Goal: Task Accomplishment & Management: Use online tool/utility

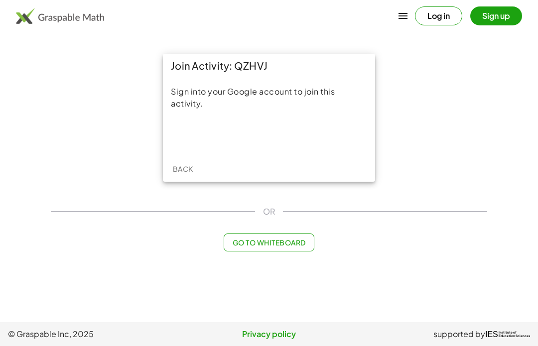
click at [293, 136] on div "Acceder con Google. Se abre en una pestaña nueva" at bounding box center [269, 136] width 139 height 22
click at [302, 133] on div "Acceder con Google. Se abre en una pestaña nueva" at bounding box center [269, 136] width 139 height 22
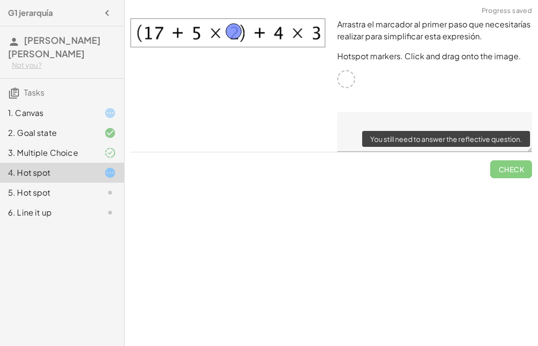
click at [509, 176] on span "Check" at bounding box center [511, 166] width 42 height 26
click at [523, 99] on div "Arrastra el marcador al primer paso que necesitarías realizar para simplificar …" at bounding box center [434, 85] width 207 height 146
click at [512, 172] on span "Check" at bounding box center [511, 166] width 42 height 26
click at [491, 108] on div "Arrastra el marcador al primer paso que necesitarías realizar para simplificar …" at bounding box center [434, 85] width 207 height 146
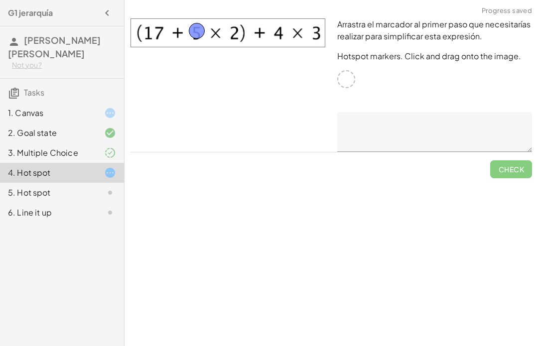
click at [469, 128] on textarea at bounding box center [434, 132] width 195 height 40
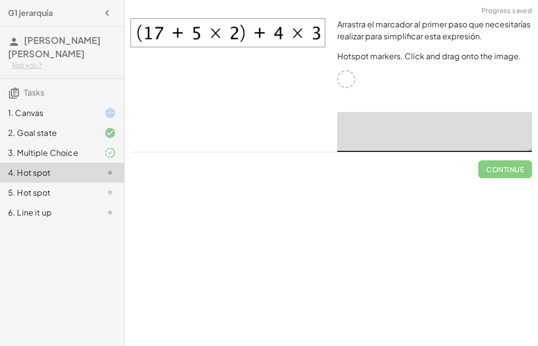
click at [444, 108] on div "Arrastra el marcador al primer paso que necesitarías realizar para simplificar …" at bounding box center [434, 85] width 207 height 146
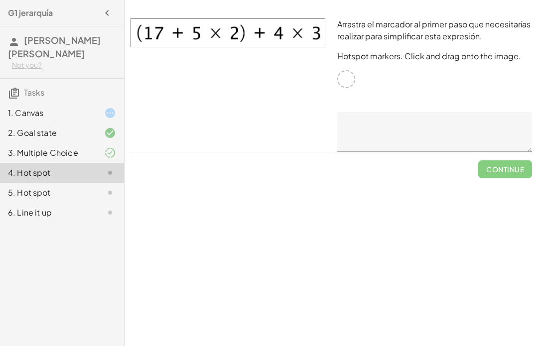
click at [344, 82] on div at bounding box center [346, 79] width 18 height 18
click at [388, 132] on textarea at bounding box center [434, 132] width 195 height 40
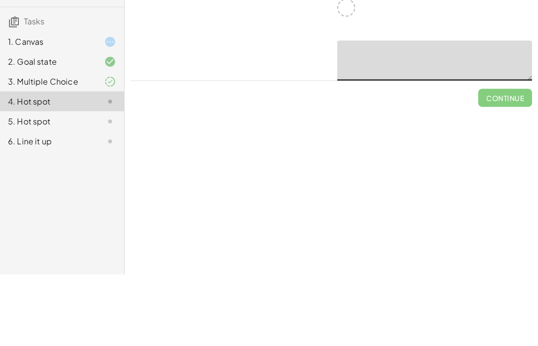
click at [483, 26] on div "Arrastra el marcador al primer paso que necesitarías realizar para simplificar …" at bounding box center [434, 85] width 207 height 146
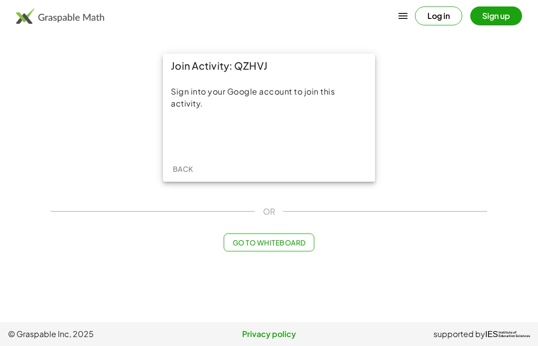
click at [322, 139] on div "Acceder con Google. Se abre en una pestaña nueva" at bounding box center [269, 136] width 139 height 22
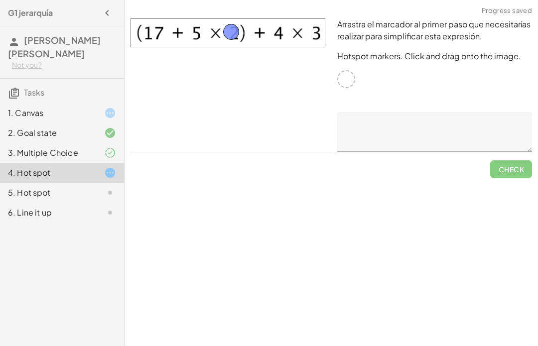
click at [522, 166] on span "Check" at bounding box center [511, 166] width 42 height 26
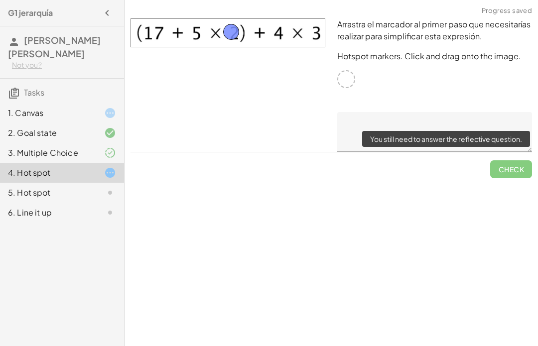
click at [497, 41] on p "Arrastra el marcador al primer paso que necesitarías realizar para simplificar …" at bounding box center [434, 30] width 195 height 24
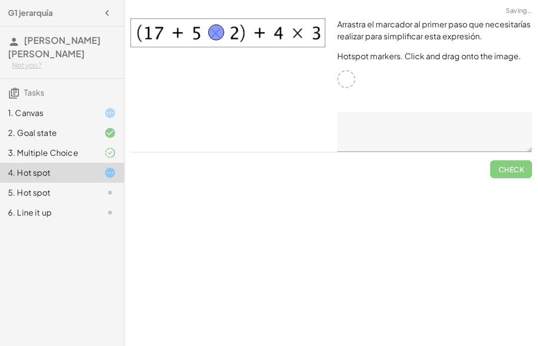
click at [460, 122] on textarea at bounding box center [434, 132] width 195 height 40
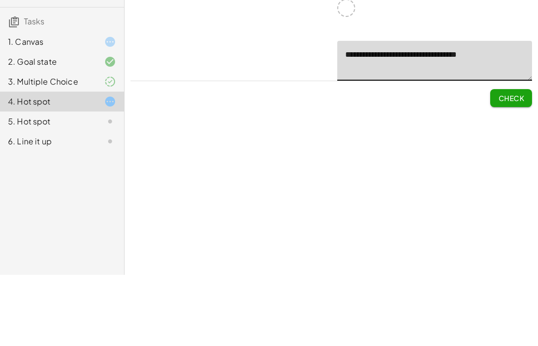
type textarea "**********"
click at [518, 165] on span "Check" at bounding box center [511, 169] width 26 height 9
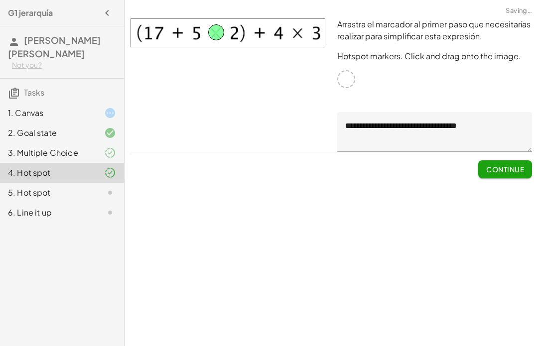
click at [515, 167] on span "Continue" at bounding box center [505, 169] width 38 height 9
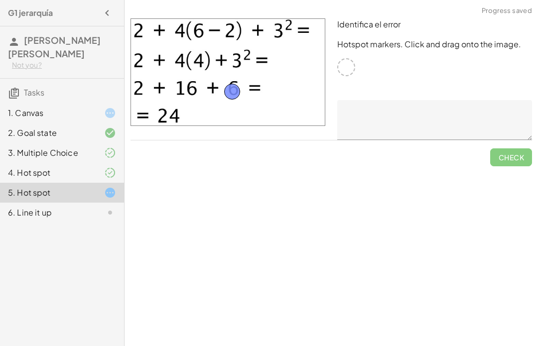
click at [420, 118] on textarea at bounding box center [434, 120] width 195 height 40
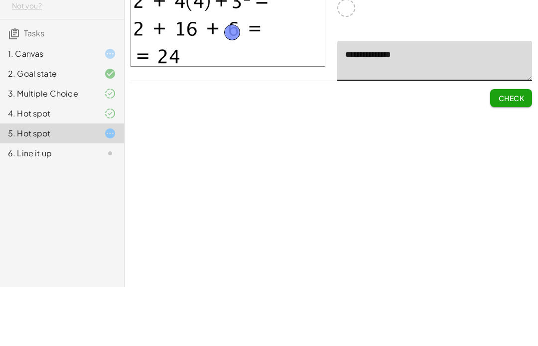
type textarea "**********"
click at [491, 149] on button "Check" at bounding box center [511, 158] width 42 height 18
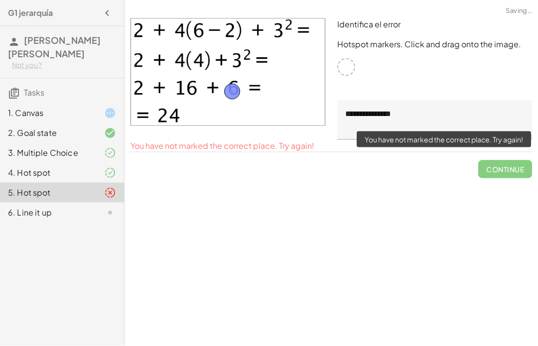
scroll to position [9, 0]
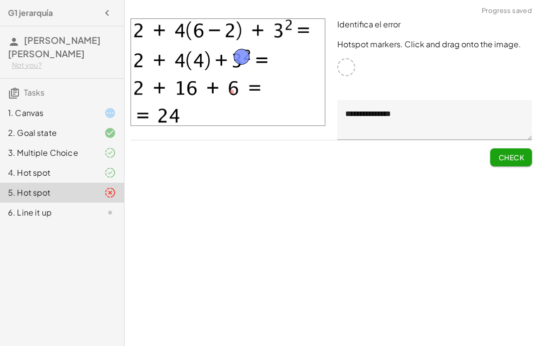
click at [513, 153] on span "Check" at bounding box center [511, 157] width 26 height 9
click at [513, 153] on span "Continue" at bounding box center [505, 157] width 38 height 9
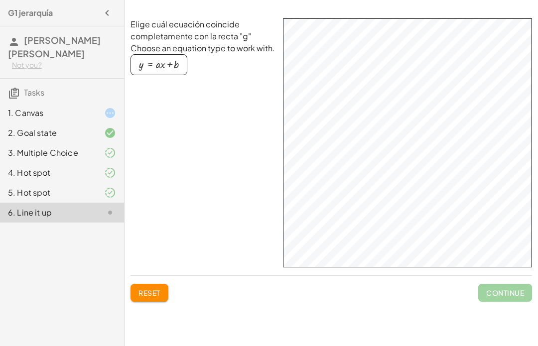
click at [153, 65] on button "y = + · a · x + b" at bounding box center [159, 64] width 57 height 21
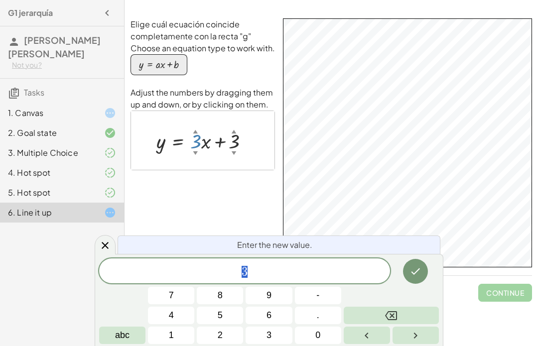
click at [193, 150] on div "▼" at bounding box center [195, 153] width 5 height 7
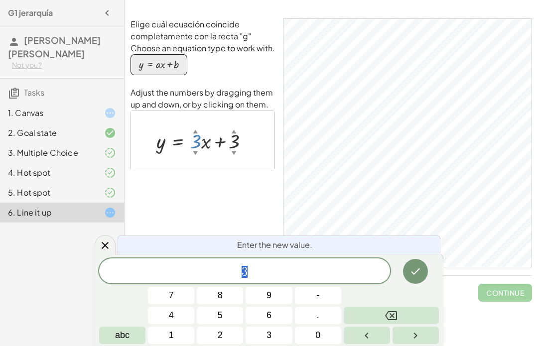
click at [194, 147] on div "y = + · 3 ▲ ▼ · x + 3 ▲ ▼" at bounding box center [203, 141] width 123 height 32
click at [239, 144] on div at bounding box center [207, 140] width 111 height 27
click at [243, 147] on div "y = + · 3 ▲ ▼ · x + 3 ▲ ▼" at bounding box center [203, 141] width 123 height 32
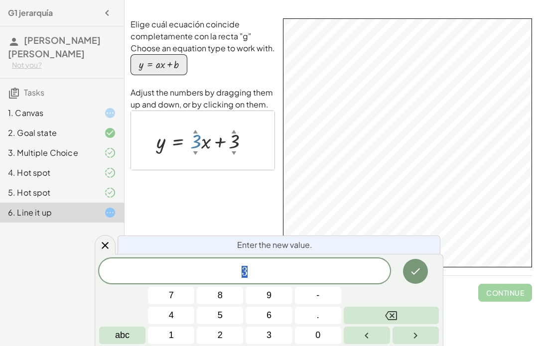
click at [420, 273] on icon "Done" at bounding box center [416, 272] width 12 height 12
click at [213, 329] on button "2" at bounding box center [220, 335] width 46 height 17
click at [409, 269] on button "Done" at bounding box center [415, 271] width 25 height 25
click at [219, 319] on span "5" at bounding box center [220, 315] width 5 height 13
click at [421, 271] on icon "Done" at bounding box center [416, 272] width 12 height 12
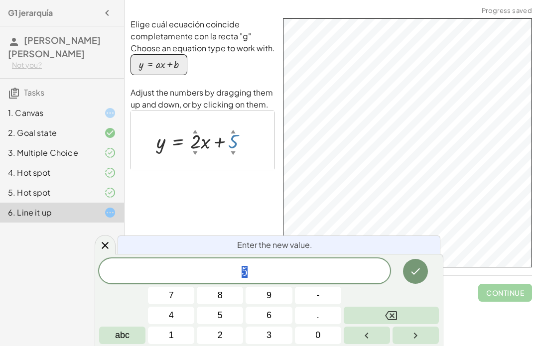
click at [166, 331] on button "1" at bounding box center [171, 335] width 46 height 17
click at [418, 270] on icon "Done" at bounding box center [416, 272] width 12 height 12
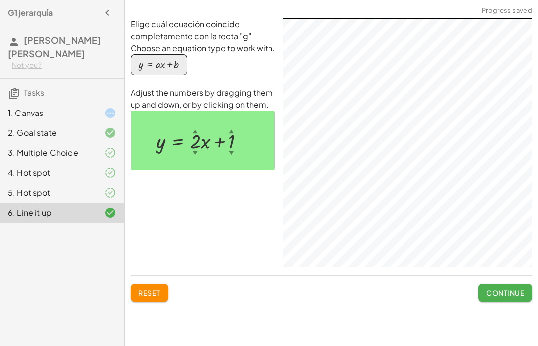
click at [514, 289] on span "Continue" at bounding box center [505, 293] width 38 height 9
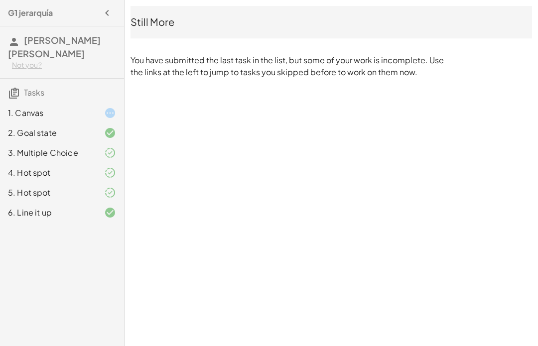
click at [40, 112] on div "1. Canvas" at bounding box center [48, 113] width 80 height 12
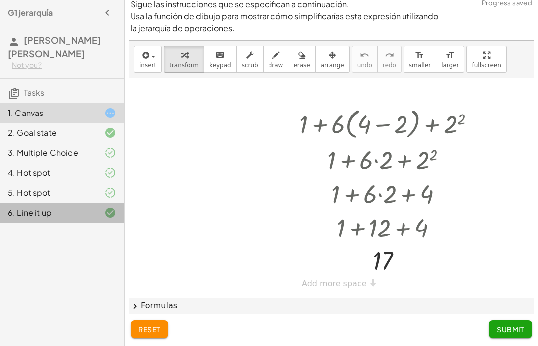
click at [51, 220] on div "6. Line it up" at bounding box center [62, 213] width 124 height 20
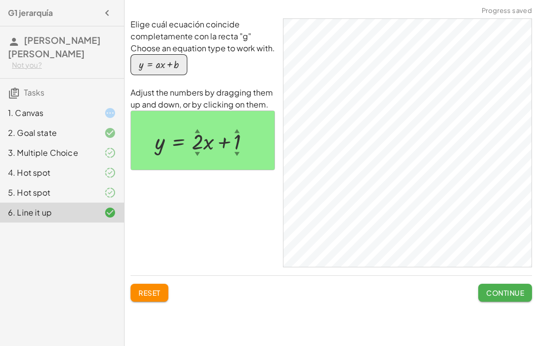
click at [504, 289] on span "Continue" at bounding box center [505, 293] width 38 height 9
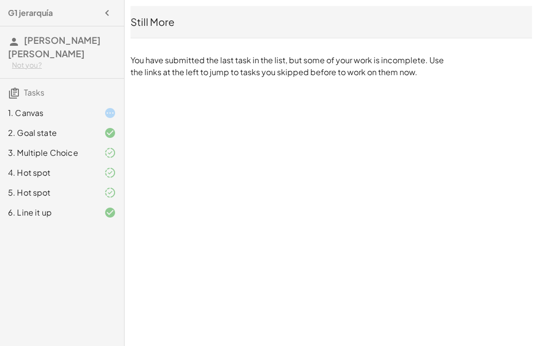
click at [43, 122] on div "1. Canvas" at bounding box center [62, 113] width 124 height 20
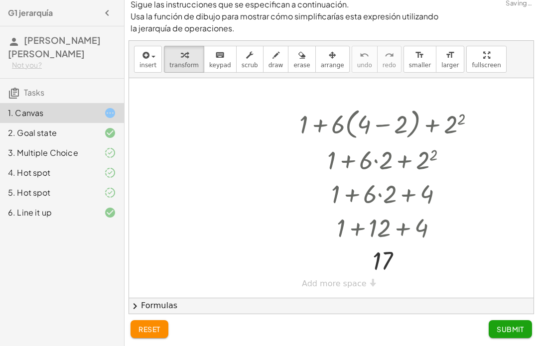
click at [48, 118] on div "1. Canvas" at bounding box center [48, 113] width 80 height 12
click at [514, 328] on span "Submit" at bounding box center [510, 329] width 27 height 9
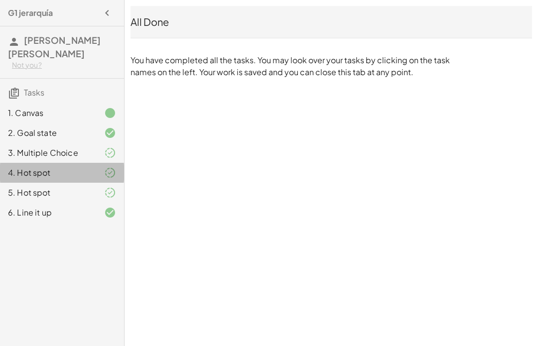
click at [56, 166] on div "4. Hot spot" at bounding box center [62, 173] width 124 height 20
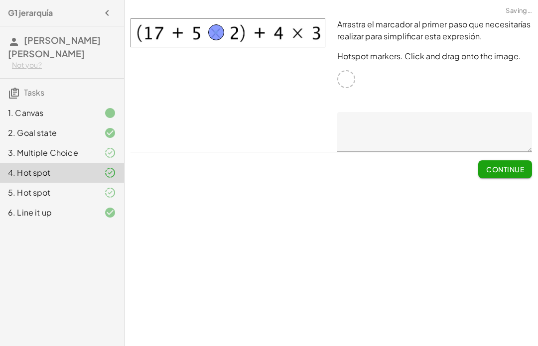
click at [53, 213] on div "6. Line it up" at bounding box center [48, 213] width 80 height 12
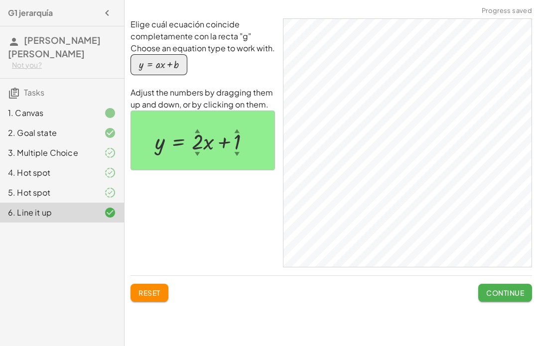
click at [512, 289] on span "Continue" at bounding box center [505, 293] width 38 height 9
